Goal: Find specific page/section: Find specific page/section

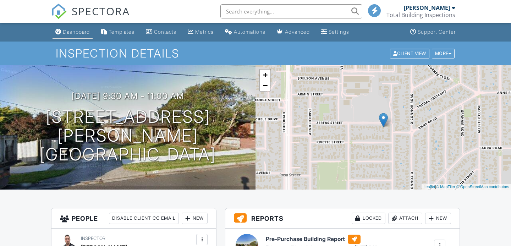
click at [75, 35] on div "Dashboard" at bounding box center [76, 32] width 27 height 6
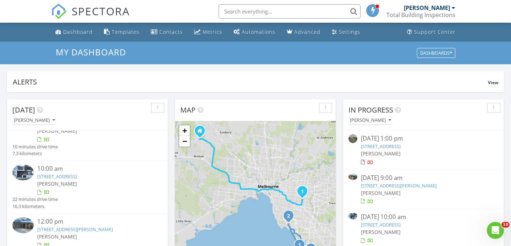
scroll to position [79, 0]
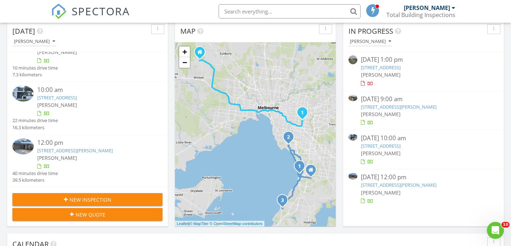
click at [132, 190] on div "New Inspection New Quote" at bounding box center [87, 206] width 161 height 39
click at [132, 196] on div "New Inspection" at bounding box center [87, 199] width 139 height 7
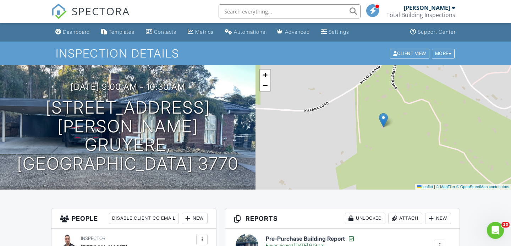
click at [237, 9] on input "text" at bounding box center [290, 11] width 142 height 14
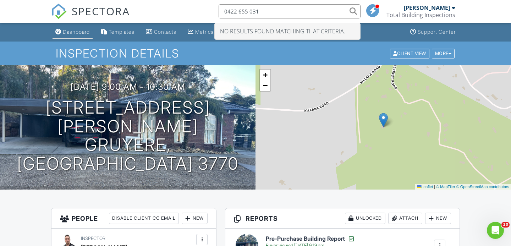
type input "0422 655 031"
click at [72, 32] on div "Dashboard" at bounding box center [76, 32] width 27 height 6
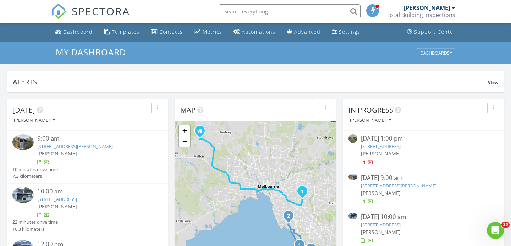
click at [239, 12] on input "text" at bounding box center [290, 11] width 142 height 14
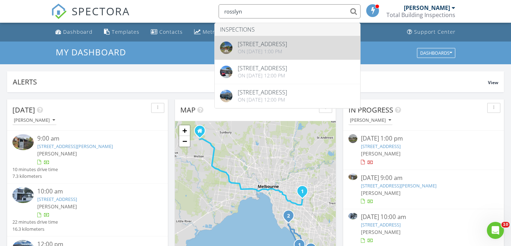
type input "rosslyn"
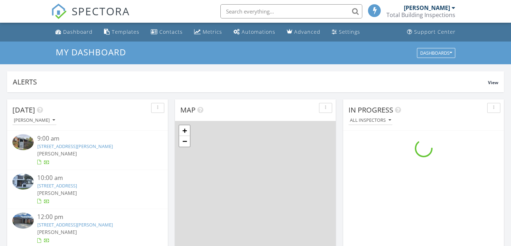
scroll to position [646, 511]
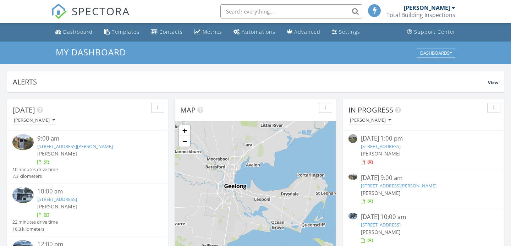
click at [247, 13] on input "text" at bounding box center [291, 11] width 142 height 14
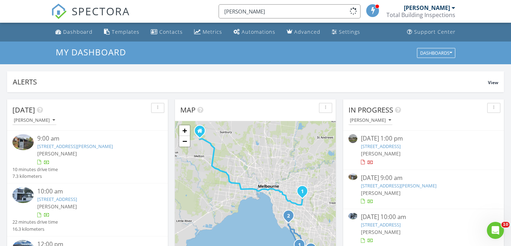
scroll to position [0, 0]
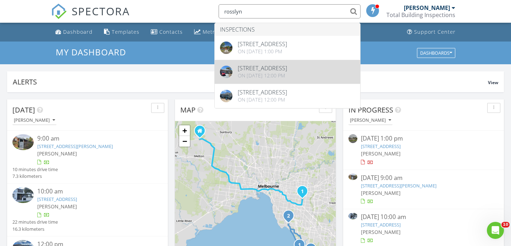
type input "rosslyn"
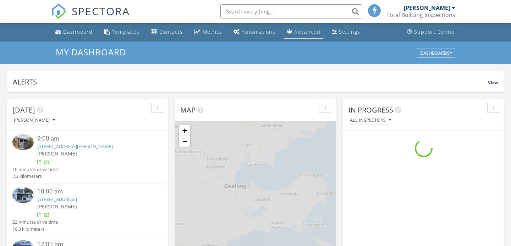
scroll to position [646, 511]
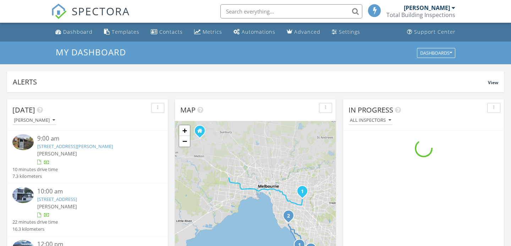
click at [282, 11] on input "text" at bounding box center [291, 11] width 142 height 14
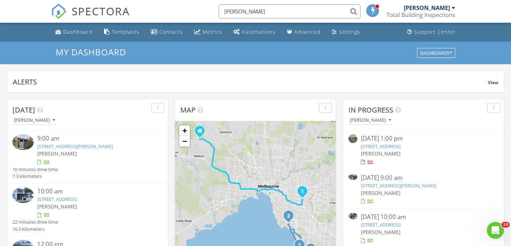
scroll to position [0, 0]
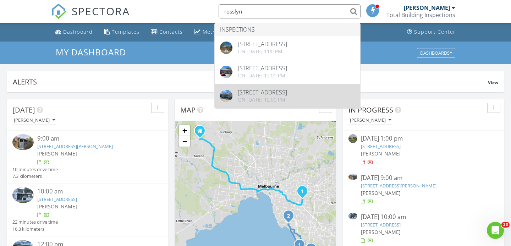
type input "rosslyn"
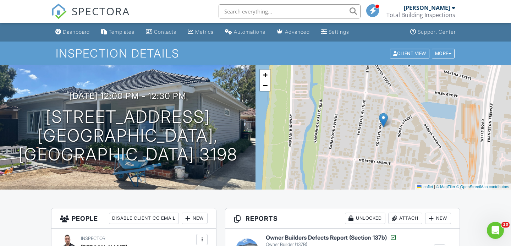
click at [270, 13] on input "text" at bounding box center [290, 11] width 142 height 14
type input "a"
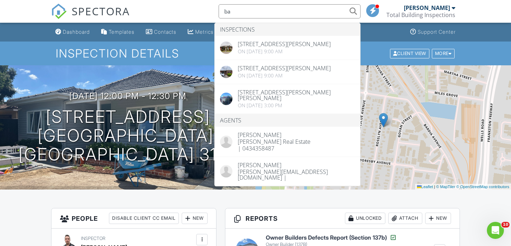
type input "b"
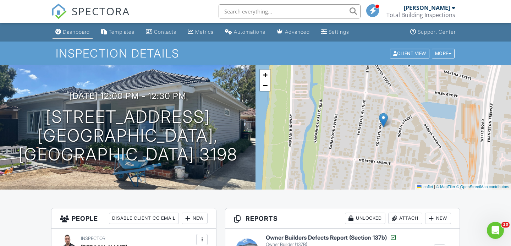
click at [66, 32] on div "Dashboard" at bounding box center [76, 32] width 27 height 6
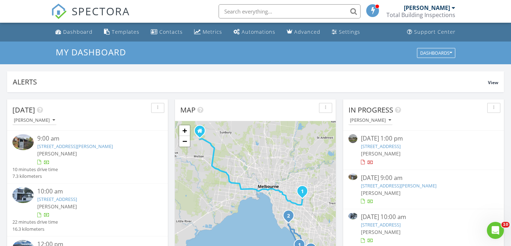
click at [257, 17] on input "text" at bounding box center [290, 11] width 142 height 14
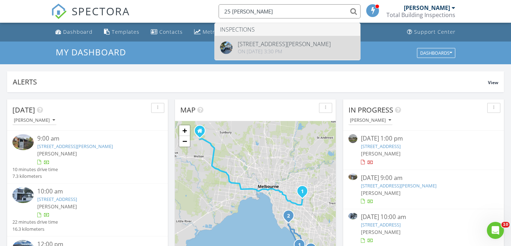
type input "25 anthony"
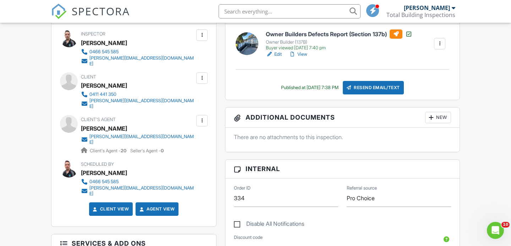
click at [220, 153] on div "People Disable Client CC Email New Inspector Client Listing Agent Add Another P…" at bounding box center [134, 217] width 174 height 427
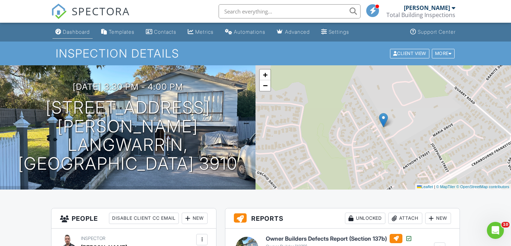
click at [76, 31] on div "Dashboard" at bounding box center [76, 32] width 27 height 6
